Goal: Check status: Check status

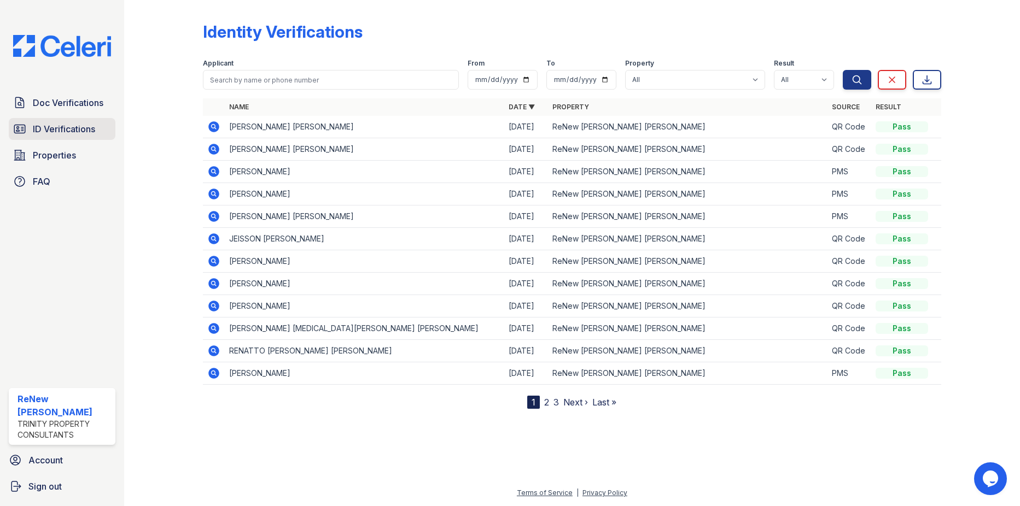
click at [57, 131] on span "ID Verifications" at bounding box center [64, 129] width 62 height 13
click at [61, 128] on span "ID Verifications" at bounding box center [64, 129] width 62 height 13
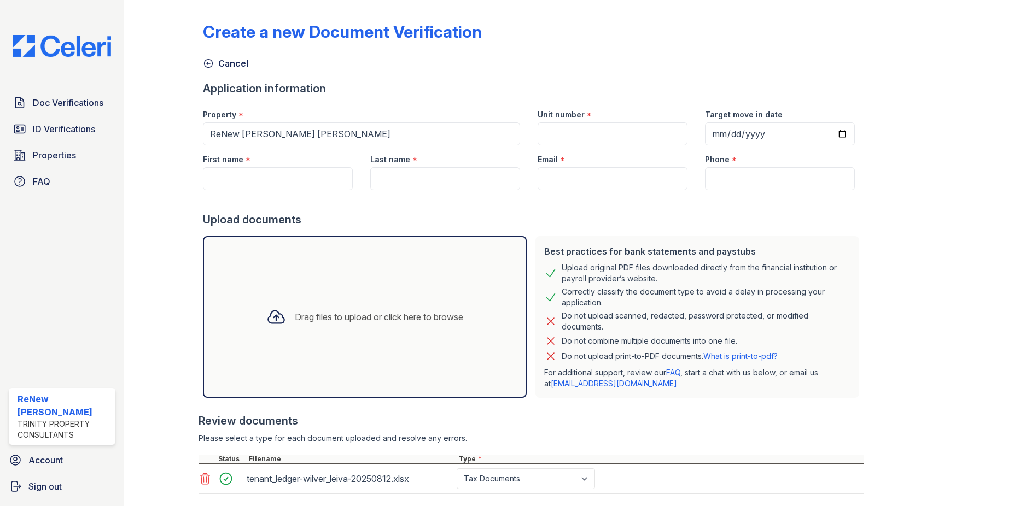
select select "tax_documents"
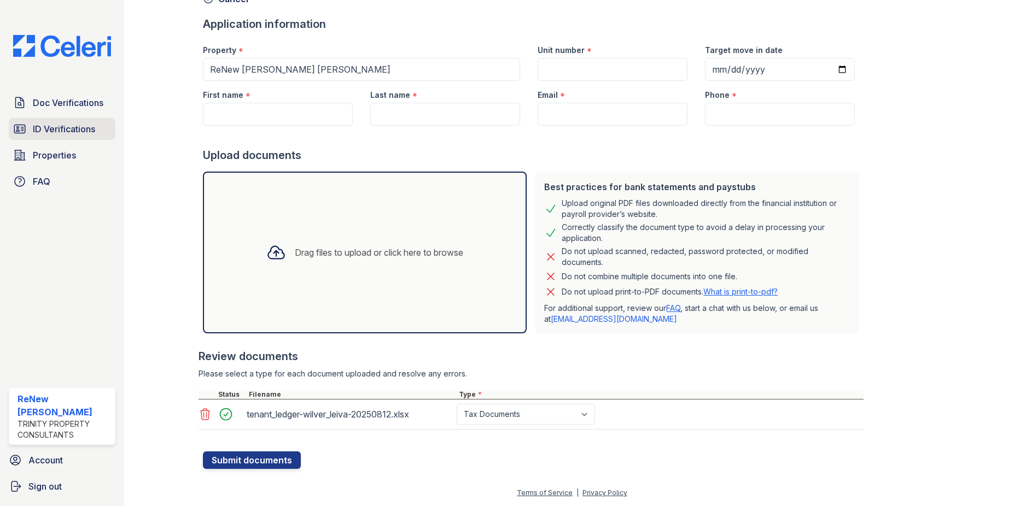
click at [50, 127] on span "ID Verifications" at bounding box center [64, 129] width 62 height 13
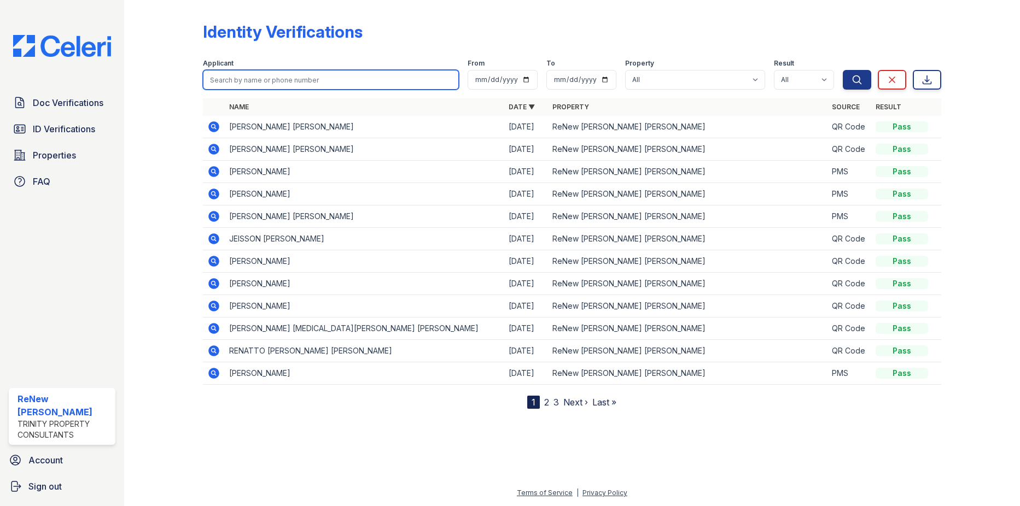
click at [298, 78] on input "search" at bounding box center [330, 80] width 255 height 20
type input "eva"
click at [843, 70] on button "Search" at bounding box center [857, 80] width 28 height 20
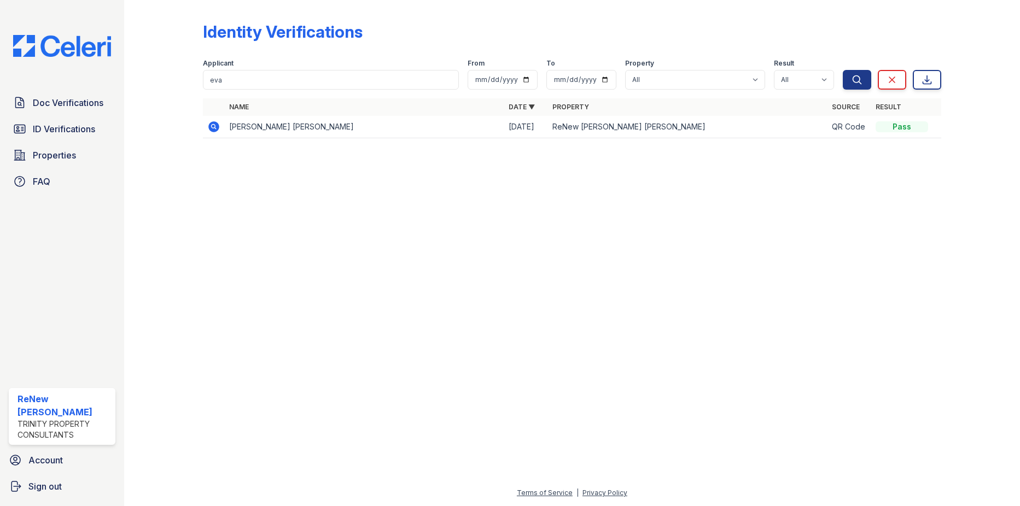
click at [212, 128] on icon at bounding box center [213, 126] width 13 height 13
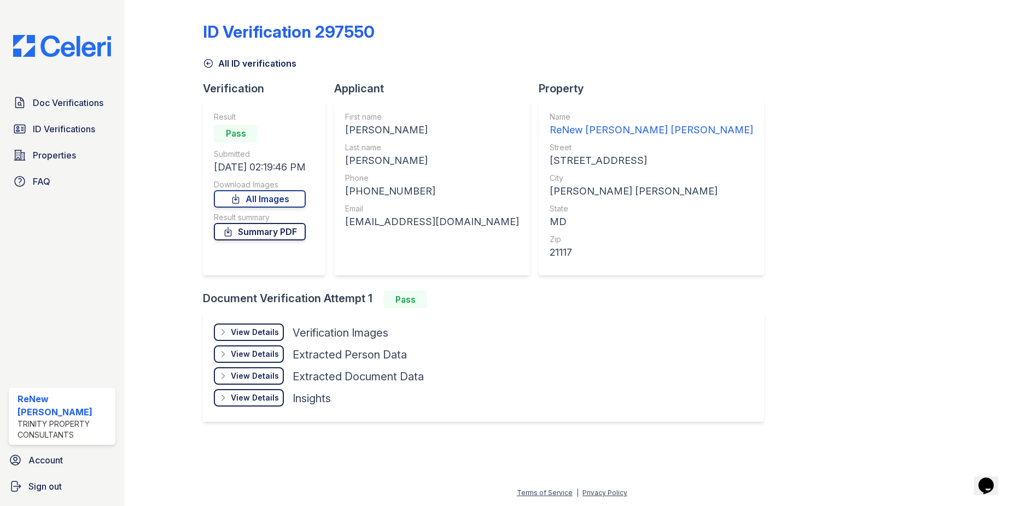
click at [274, 230] on link "Summary PDF" at bounding box center [260, 232] width 92 height 18
click at [270, 199] on link "All Images" at bounding box center [260, 199] width 92 height 18
click at [16, 244] on div "Doc Verifications ID Verifications Properties FAQ ReNew [PERSON_NAME] Trinity P…" at bounding box center [62, 253] width 124 height 506
